Goal: Information Seeking & Learning: Learn about a topic

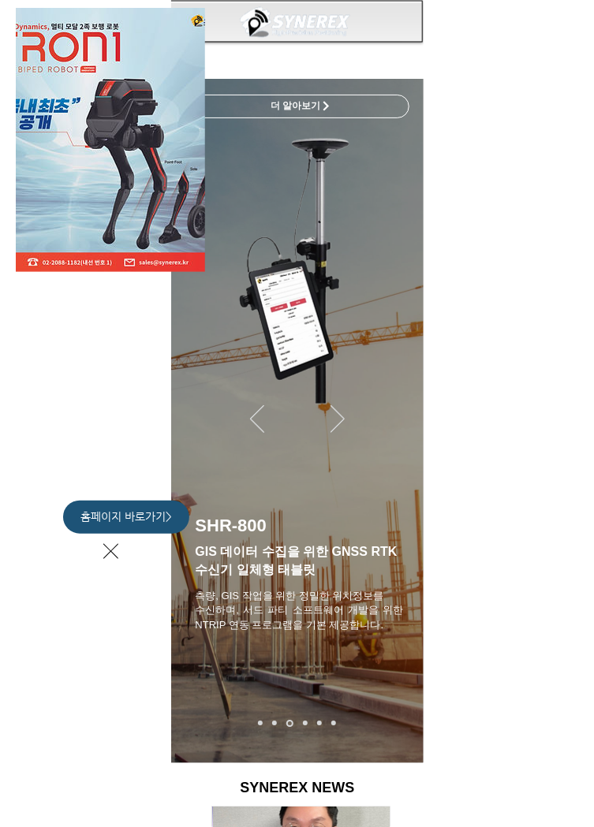
scroll to position [0, 532]
click at [149, 513] on span "홈페이지 바로가기>" at bounding box center [125, 517] width 91 height 16
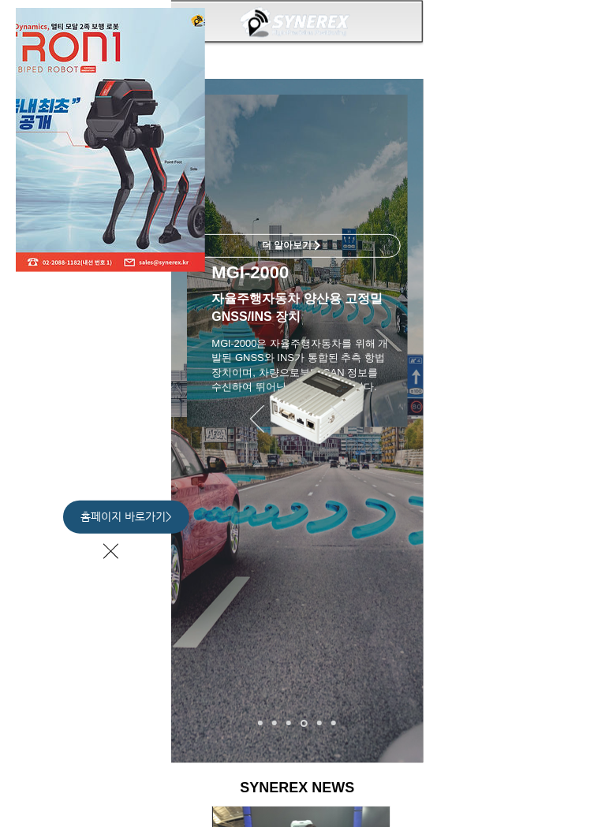
scroll to position [0, 878]
click at [331, 241] on div "LimX Dinamics" at bounding box center [297, 413] width 594 height 827
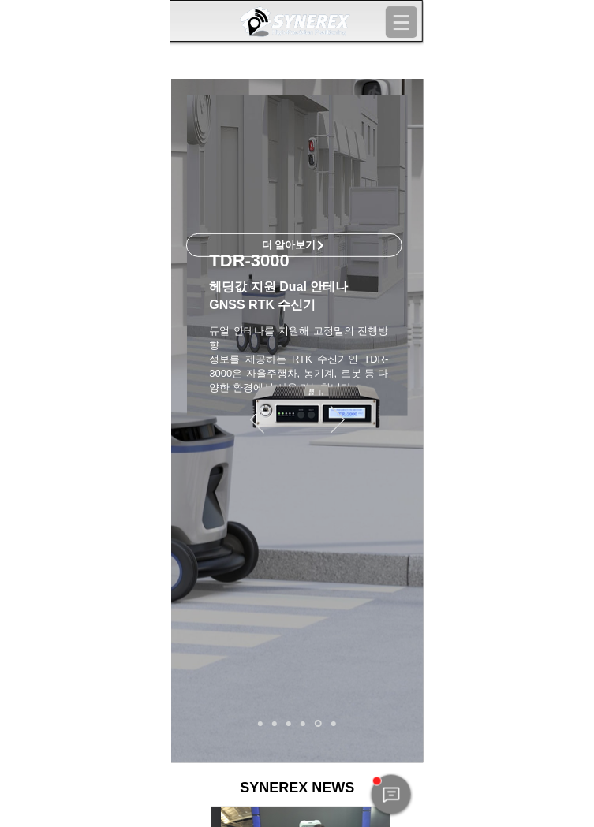
click at [332, 241] on span "더 알아보기" at bounding box center [294, 245] width 215 height 22
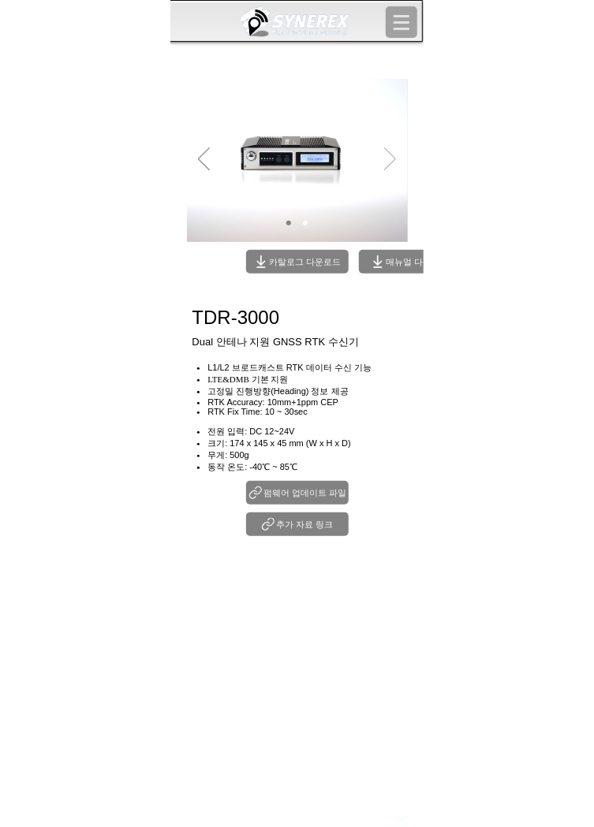
click at [391, 155] on icon "다음" at bounding box center [390, 158] width 12 height 23
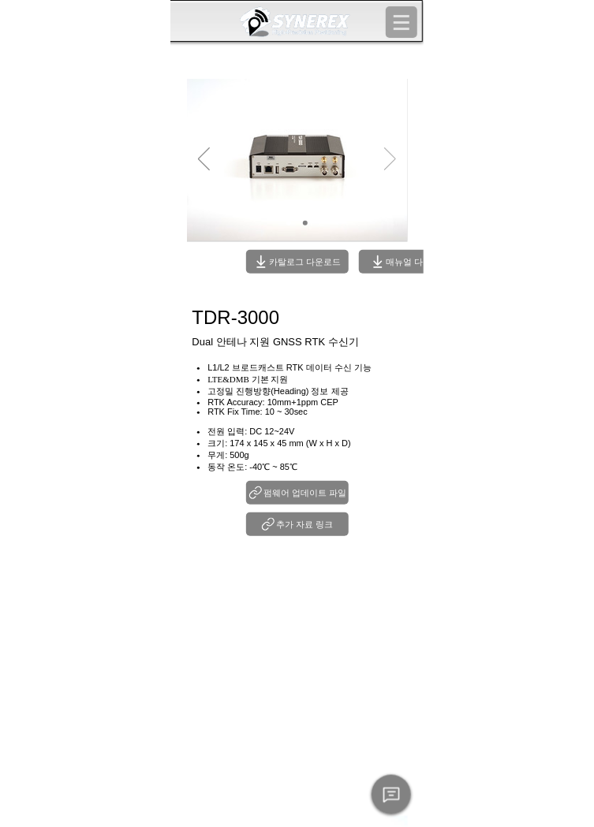
click at [391, 162] on icon "다음" at bounding box center [390, 159] width 12 height 23
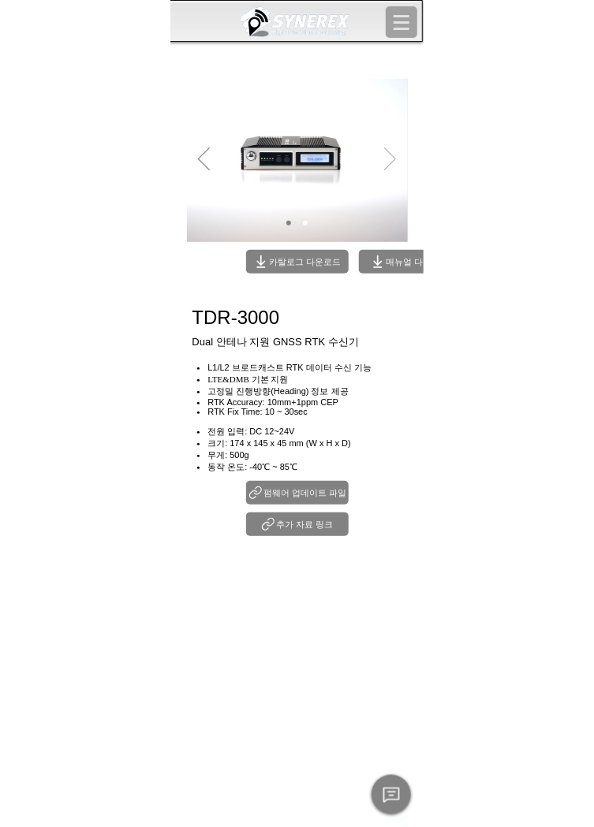
click at [392, 162] on icon "다음" at bounding box center [390, 159] width 12 height 23
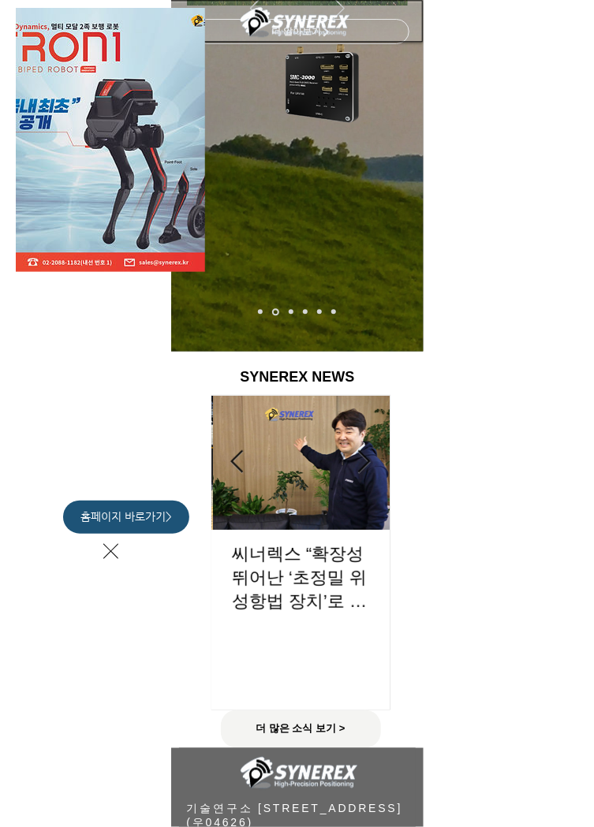
scroll to position [0, 354]
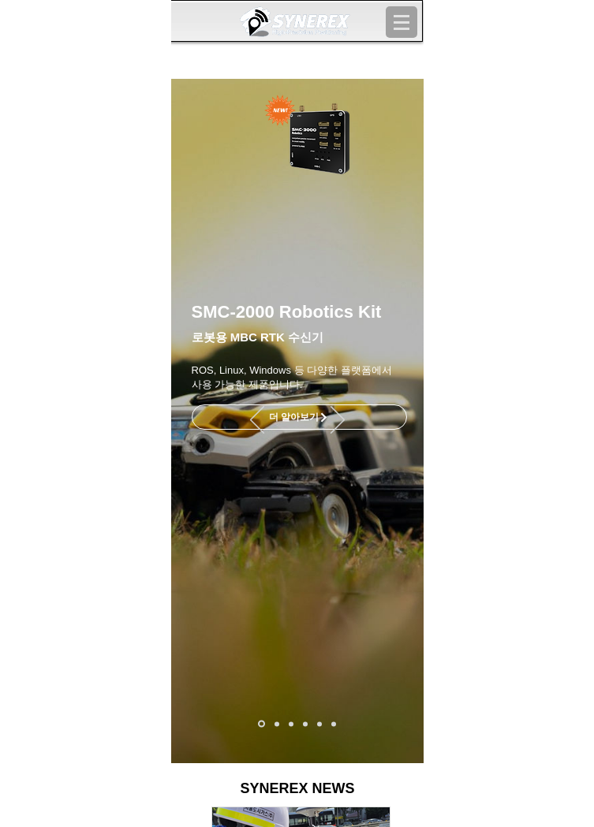
scroll to position [548, 0]
